Goal: Task Accomplishment & Management: Complete application form

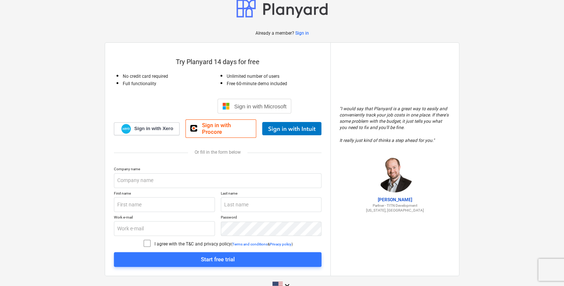
scroll to position [20, 0]
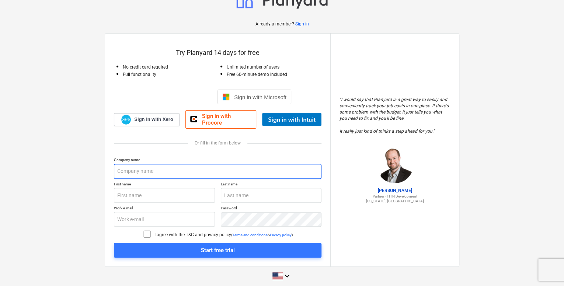
click at [122, 168] on input "text" at bounding box center [218, 171] width 208 height 15
